Goal: Task Accomplishment & Management: Manage account settings

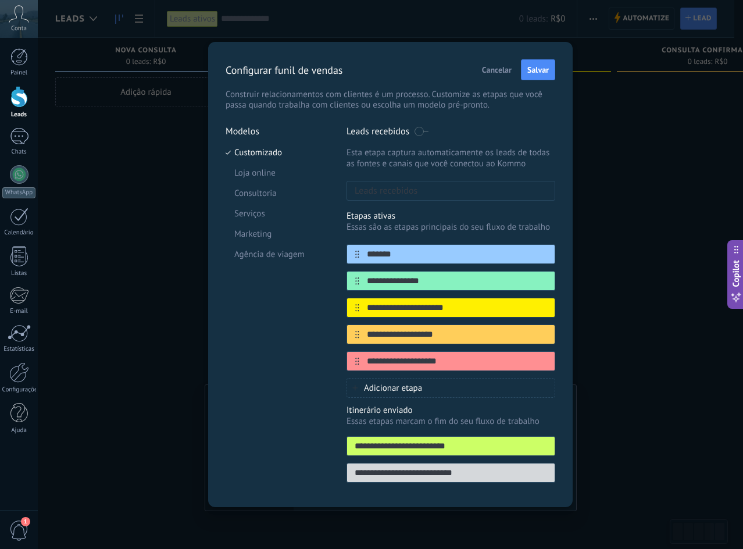
click at [86, 285] on div "**********" at bounding box center [390, 274] width 705 height 549
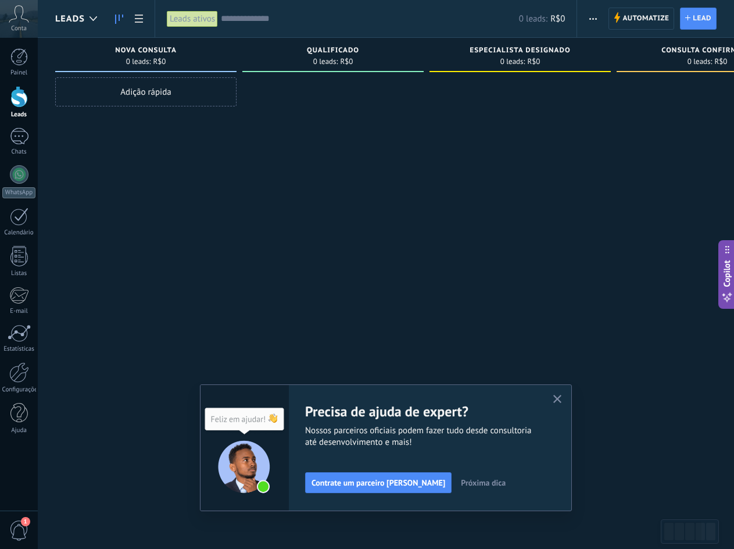
click at [559, 404] on span "button" at bounding box center [557, 400] width 9 height 10
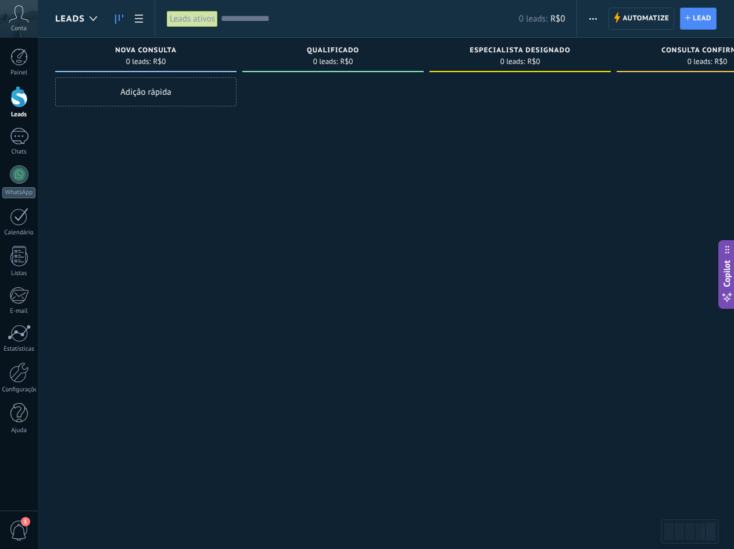
click at [408, 460] on div at bounding box center [332, 275] width 181 height 397
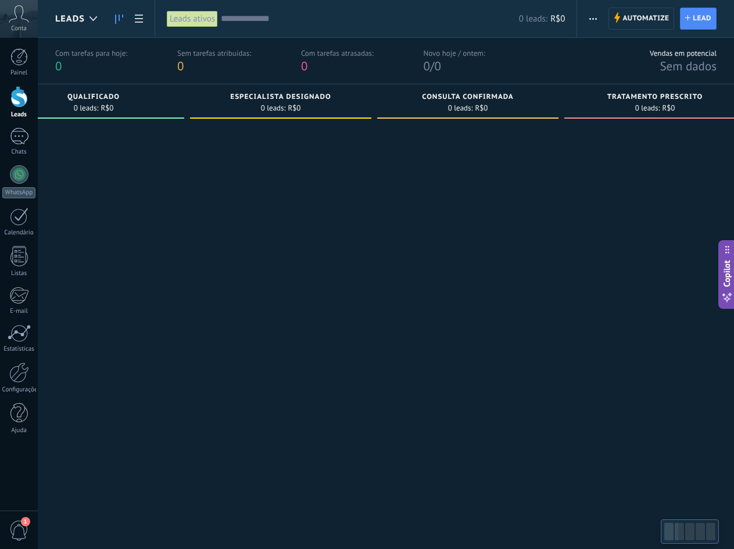
scroll to position [0, 269]
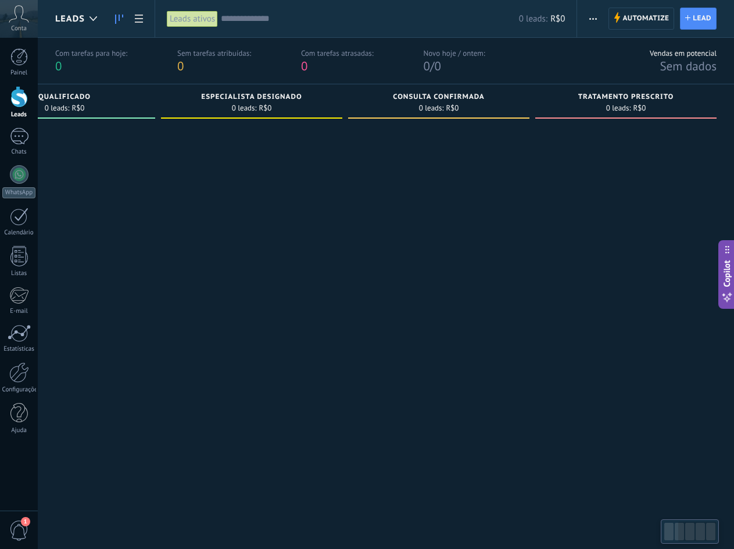
drag, startPoint x: 485, startPoint y: 361, endPoint x: -40, endPoint y: 405, distance: 526.2
click at [0, 405] on html ".abccls-1,.abccls-2{fill-rule:evenodd}.abccls-2{fill:#fff} .abfcls-1{fill:none}…" at bounding box center [367, 274] width 734 height 549
drag, startPoint x: 453, startPoint y: 368, endPoint x: 174, endPoint y: 362, distance: 279.7
click at [172, 362] on div "Etapa de leads de entrada solicitações: 0 0 0 0 0 0 0 0 0 Nova consulta 0 leads…" at bounding box center [261, 302] width 948 height 437
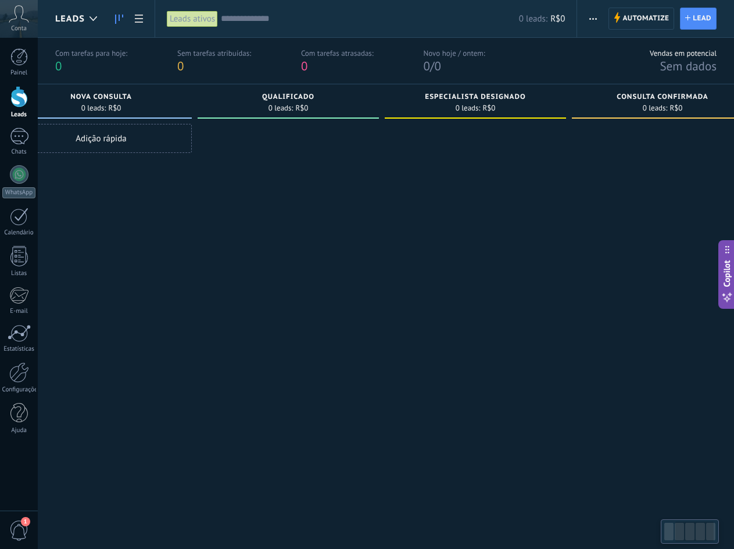
scroll to position [0, 0]
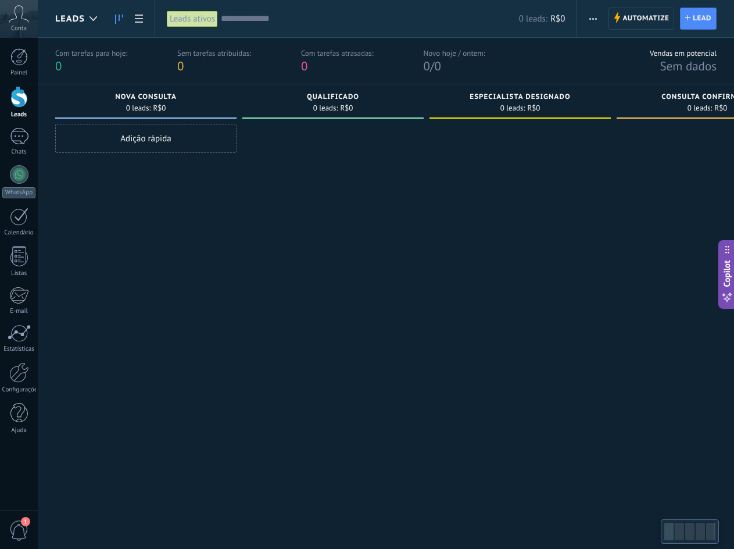
drag, startPoint x: 241, startPoint y: 367, endPoint x: 692, endPoint y: 371, distance: 451.7
click at [696, 368] on div "Etapa de leads de entrada solicitações: 0 0 0 0 0 0 0 0 0 Nova consulta 0 leads…" at bounding box center [529, 302] width 948 height 437
drag, startPoint x: 228, startPoint y: 323, endPoint x: 638, endPoint y: 352, distance: 410.3
click at [638, 352] on div "Etapa de leads de entrada solicitações: 0 0 0 0 0 0 0 0 0 Nova consulta 0 leads…" at bounding box center [529, 302] width 948 height 437
drag, startPoint x: 265, startPoint y: 337, endPoint x: 415, endPoint y: 331, distance: 150.7
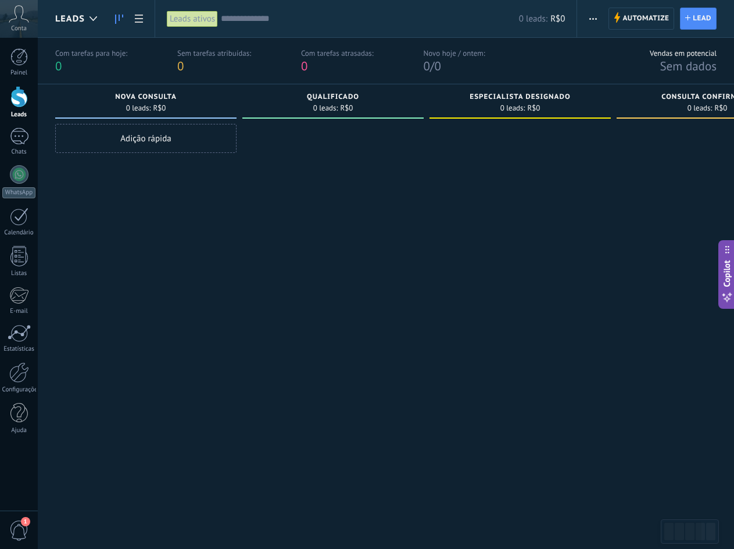
click at [414, 328] on div at bounding box center [332, 322] width 181 height 397
click at [398, 352] on div at bounding box center [332, 322] width 181 height 397
click at [396, 353] on div at bounding box center [332, 322] width 181 height 397
click at [245, 359] on div at bounding box center [332, 322] width 181 height 397
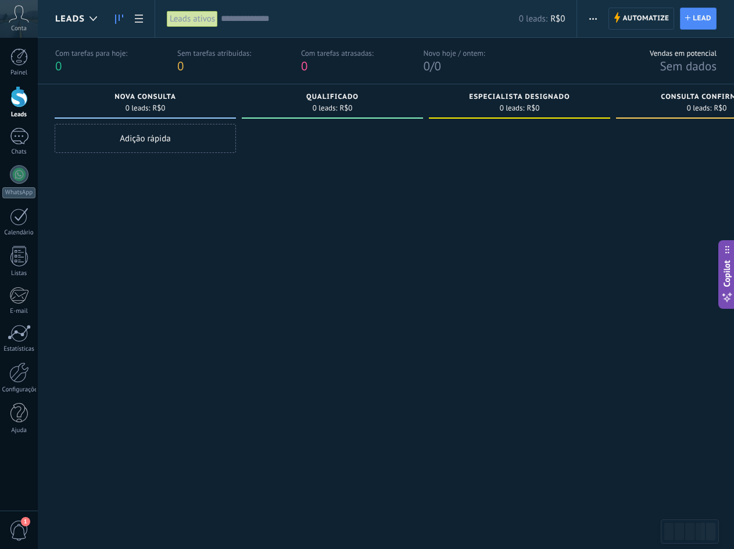
click at [189, 359] on div "Adição rápida" at bounding box center [145, 322] width 181 height 397
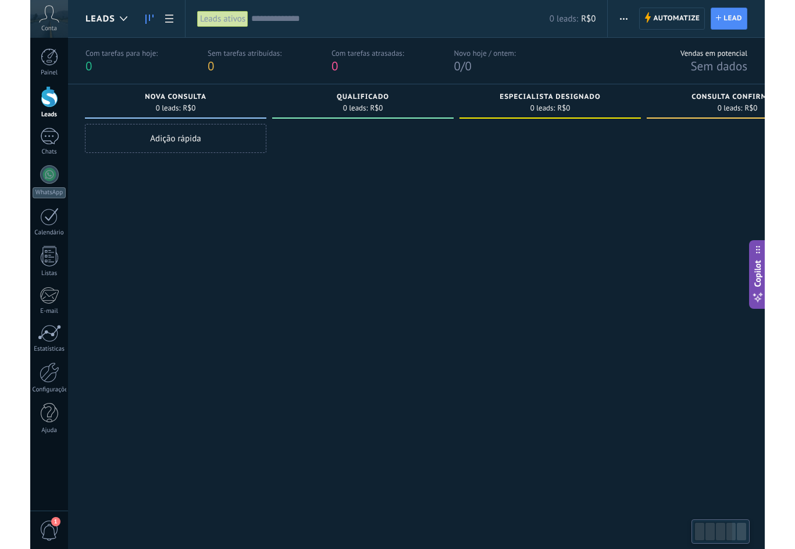
scroll to position [0, 0]
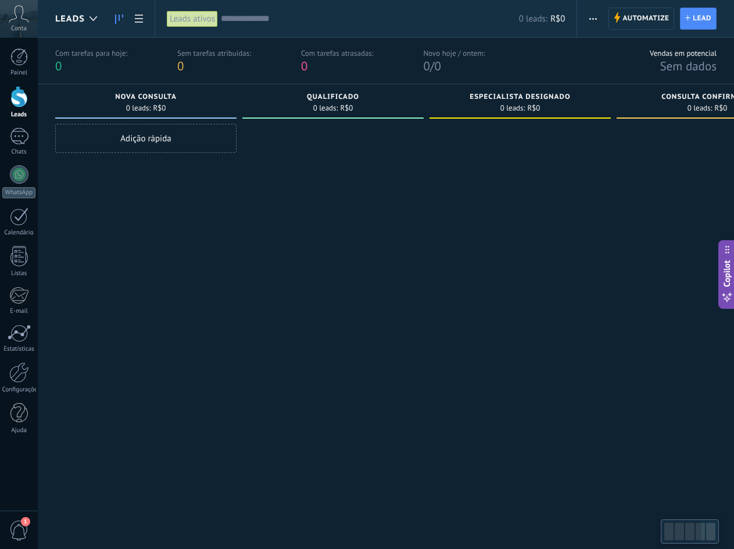
click at [308, 266] on div at bounding box center [332, 322] width 181 height 397
click at [178, 340] on div "Adição rápida" at bounding box center [145, 322] width 181 height 397
click at [569, 398] on div at bounding box center [520, 322] width 181 height 397
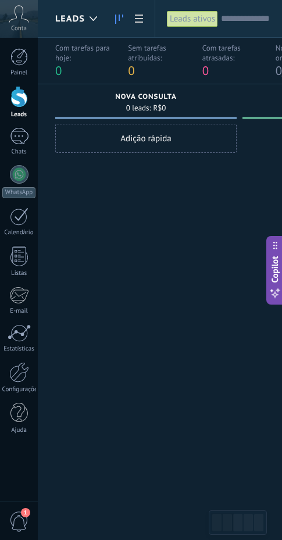
click at [146, 346] on div "Adição rápida" at bounding box center [145, 318] width 181 height 388
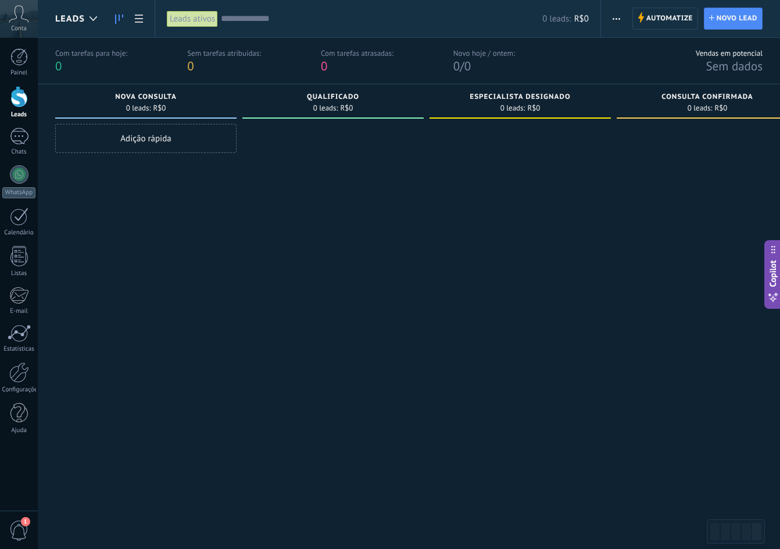
click at [466, 380] on div at bounding box center [520, 303] width 181 height 359
click at [493, 387] on div at bounding box center [520, 303] width 181 height 359
click at [655, 397] on div at bounding box center [707, 303] width 181 height 359
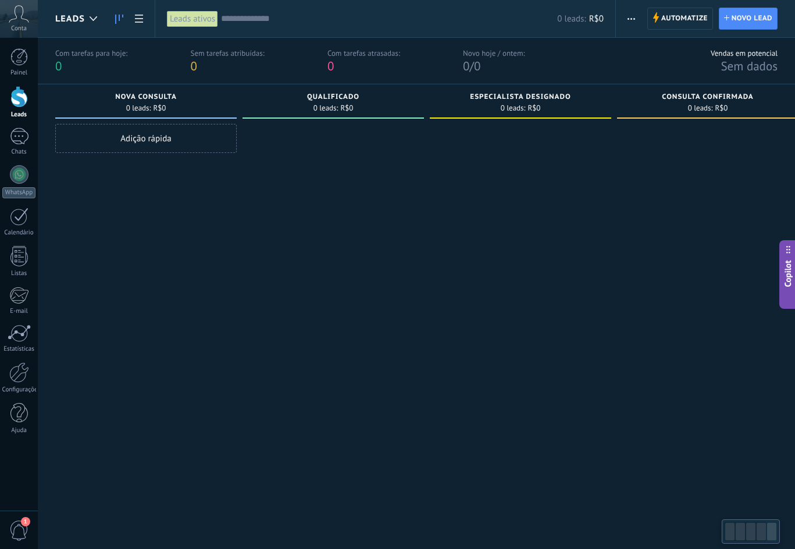
drag, startPoint x: 412, startPoint y: 292, endPoint x: 607, endPoint y: 301, distance: 195.0
click at [607, 301] on div "Etapa de leads de entrada solicitações: 0 0 0 0 0 0 0 0 0 Nova consulta 0 leads…" at bounding box center [529, 302] width 948 height 437
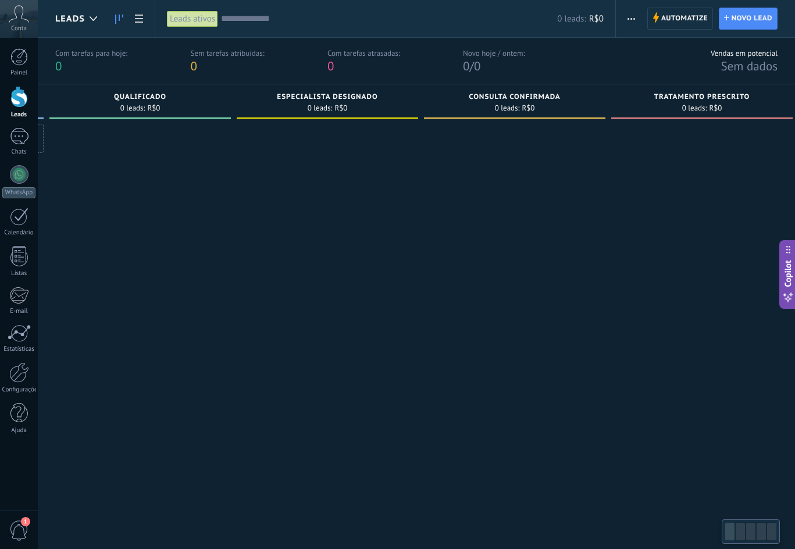
drag, startPoint x: 575, startPoint y: 298, endPoint x: 377, endPoint y: 341, distance: 202.7
click at [377, 341] on div at bounding box center [327, 322] width 181 height 397
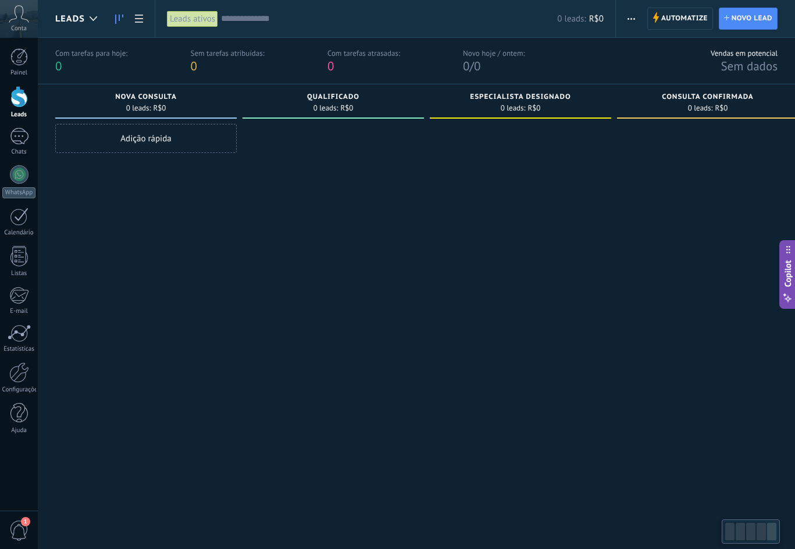
drag, startPoint x: 686, startPoint y: 303, endPoint x: 993, endPoint y: 287, distance: 307.4
click at [742, 287] on html ".abccls-1,.abccls-2{fill-rule:evenodd}.abccls-2{fill:#fff} .abfcls-1{fill:none}…" at bounding box center [397, 274] width 795 height 549
click at [27, 135] on div at bounding box center [19, 136] width 19 height 17
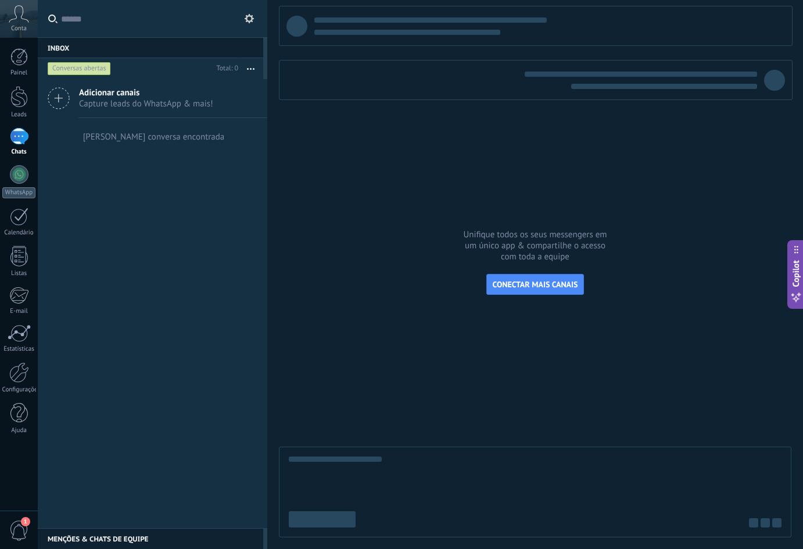
click at [244, 17] on button at bounding box center [249, 19] width 14 height 14
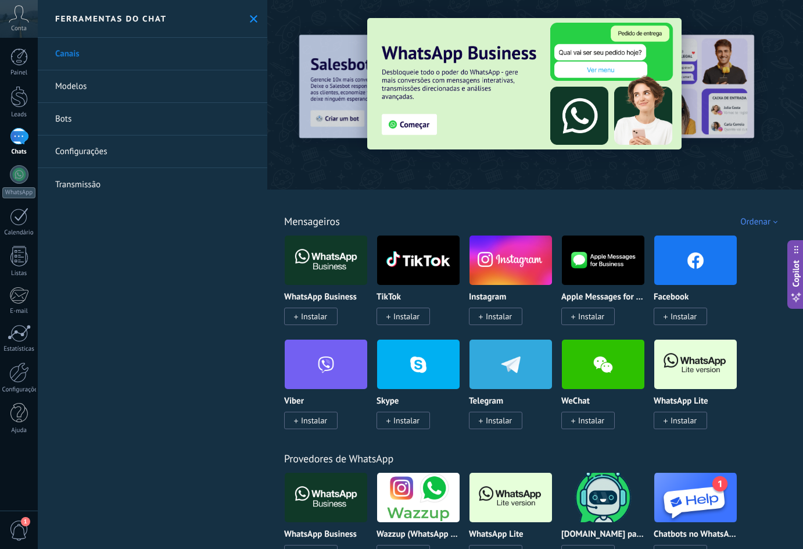
click at [250, 16] on icon at bounding box center [254, 19] width 8 height 8
